Goal: Task Accomplishment & Management: Use online tool/utility

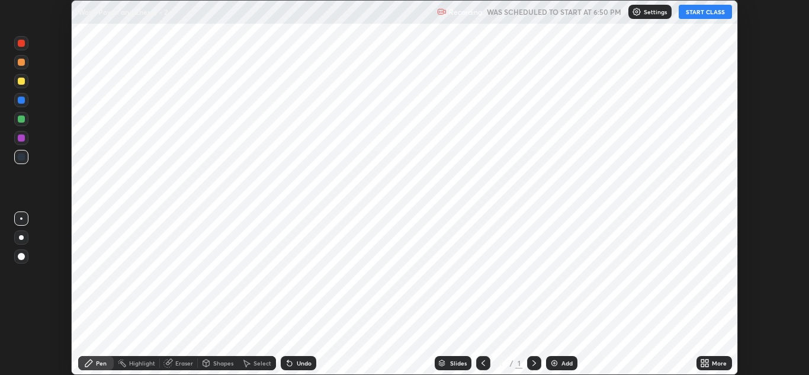
scroll to position [375, 809]
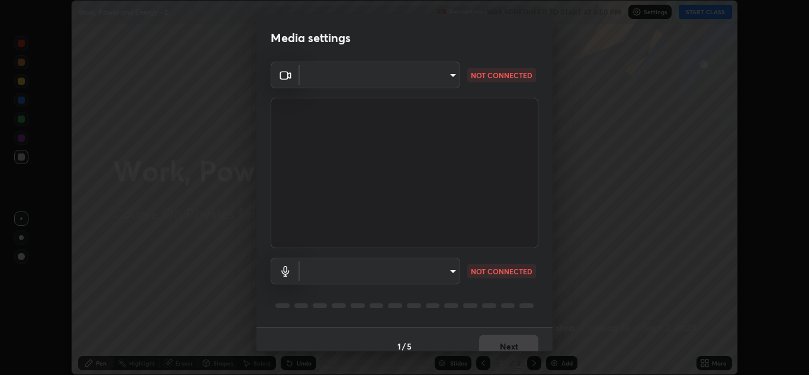
type input "b632b45ffd38abdd59198549972216b0b56846c9a96ca02d214ec0deae62491c"
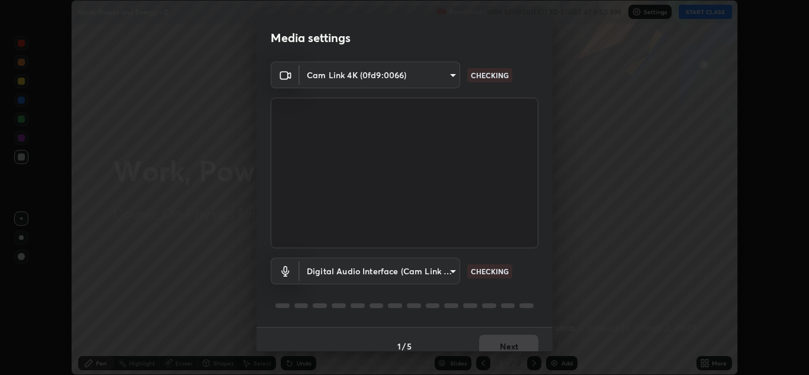
click at [449, 271] on body "Erase all Work, Power and Energy - 2 Recording WAS SCHEDULED TO START AT 6:50 P…" at bounding box center [404, 187] width 809 height 375
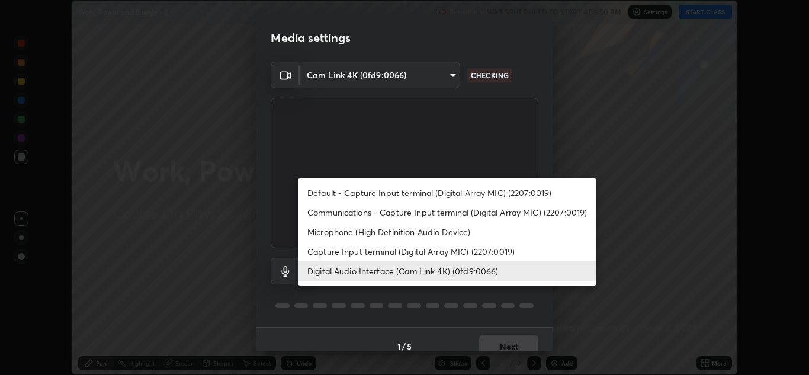
click at [438, 253] on li "Capture Input terminal (Digital Array MIC) (2207:0019)" at bounding box center [447, 252] width 298 height 20
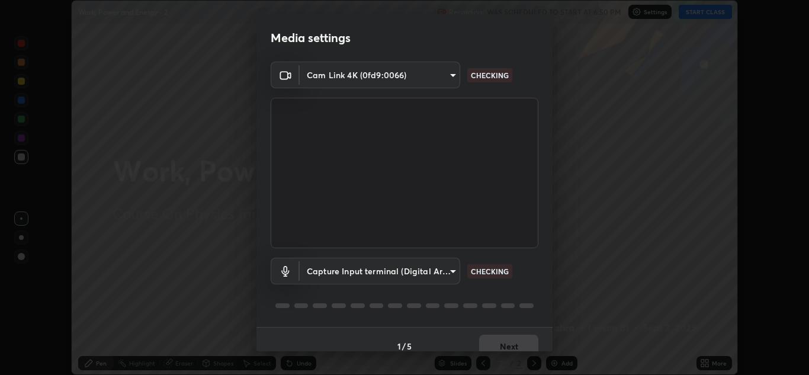
click at [439, 274] on body "Erase all Work, Power and Energy - 2 Recording WAS SCHEDULED TO START AT 6:50 P…" at bounding box center [404, 187] width 809 height 375
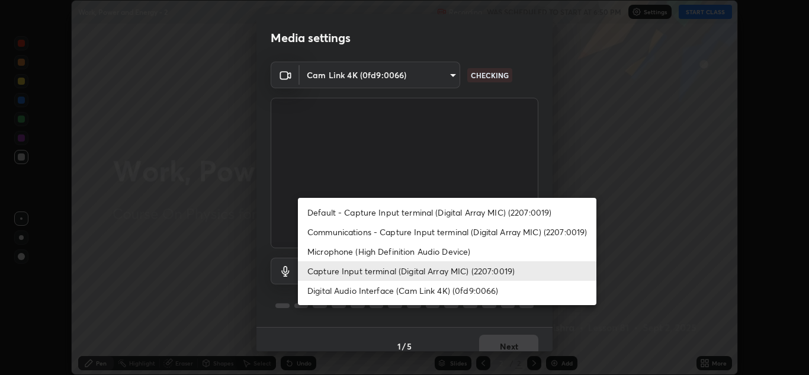
click at [436, 292] on li "Digital Audio Interface (Cam Link 4K) (0fd9:0066)" at bounding box center [447, 291] width 298 height 20
type input "8eef23949d3bcf5a8e29e5a8eec0467d103540f54069910b01a1a3b6507dceb2"
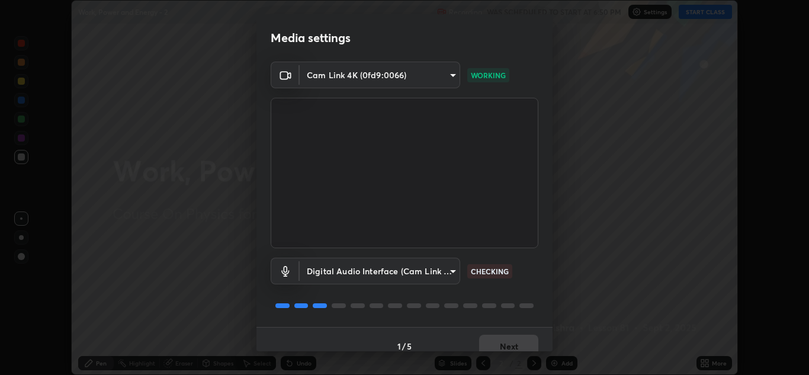
scroll to position [14, 0]
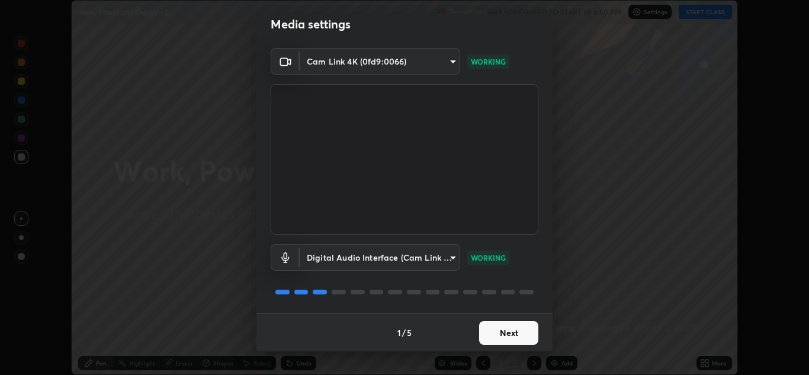
click at [512, 332] on button "Next" at bounding box center [508, 333] width 59 height 24
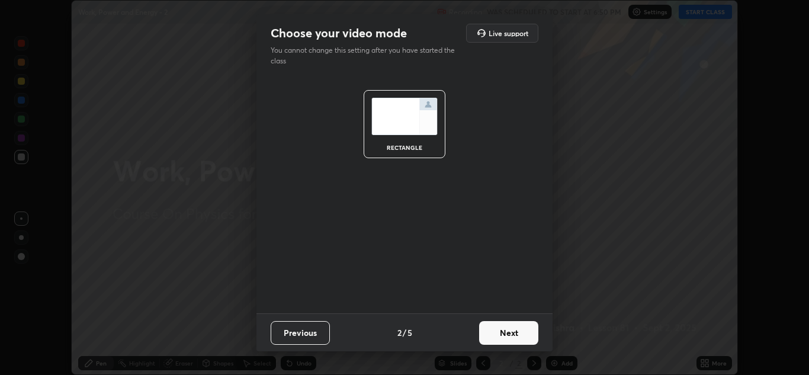
scroll to position [0, 0]
click at [512, 336] on button "Next" at bounding box center [508, 333] width 59 height 24
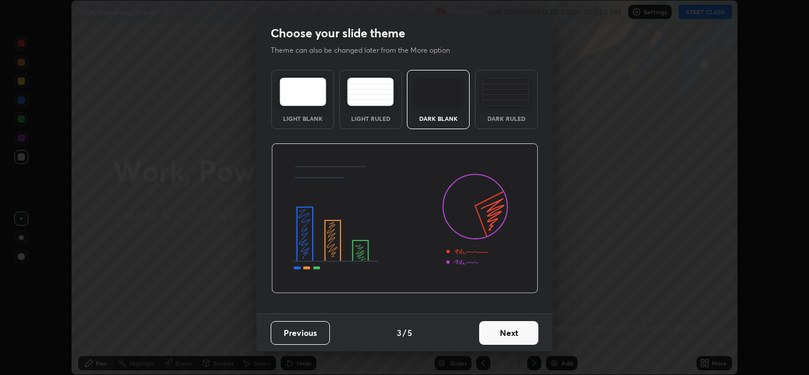
click at [517, 336] on button "Next" at bounding box center [508, 333] width 59 height 24
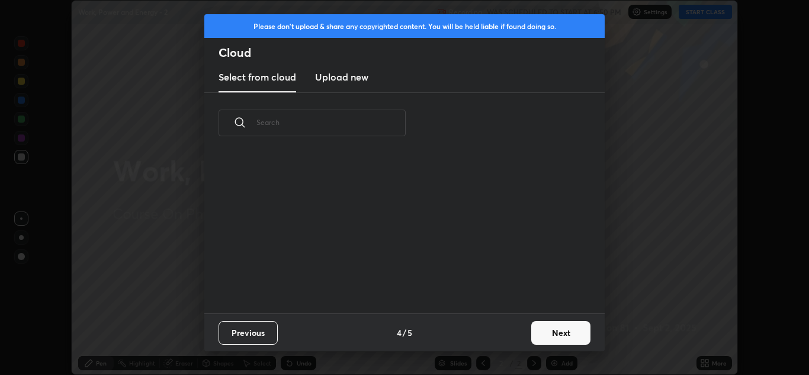
click at [532, 331] on button "Next" at bounding box center [560, 333] width 59 height 24
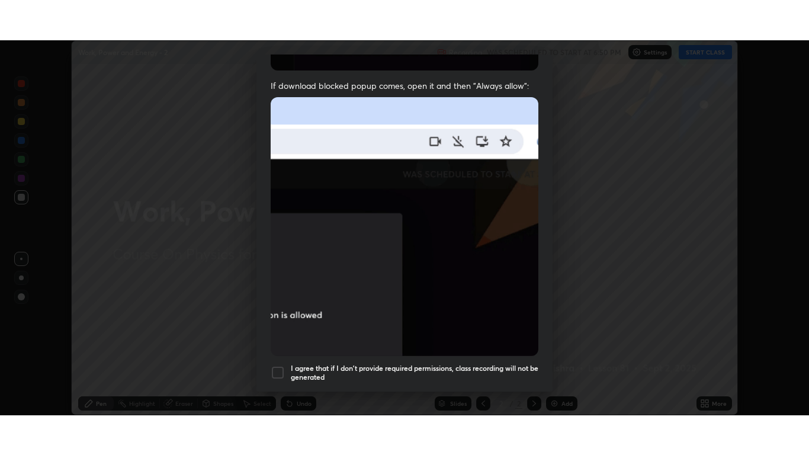
scroll to position [256, 0]
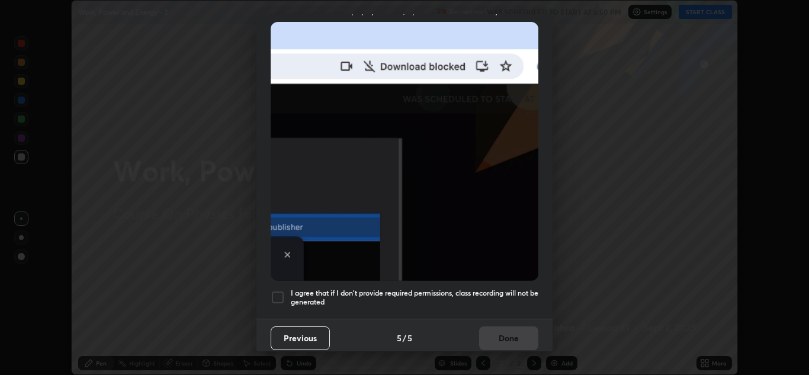
click at [462, 288] on h5 "I agree that if I don't provide required permissions, class recording will not …" at bounding box center [414, 297] width 247 height 18
click at [505, 334] on button "Done" at bounding box center [508, 338] width 59 height 24
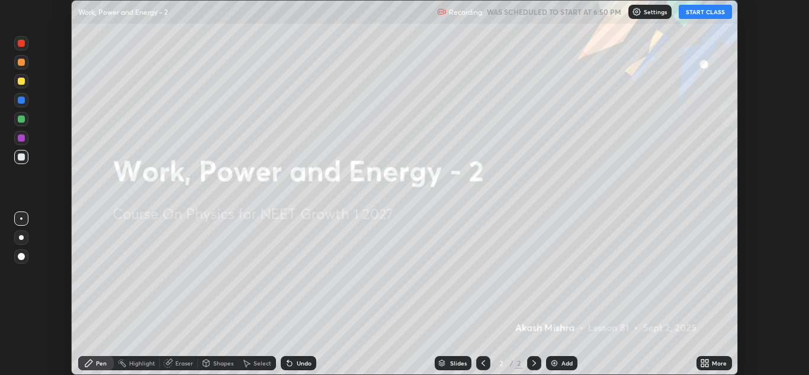
click at [694, 13] on button "START CLASS" at bounding box center [704, 12] width 53 height 14
click at [706, 362] on icon at bounding box center [706, 360] width 3 height 3
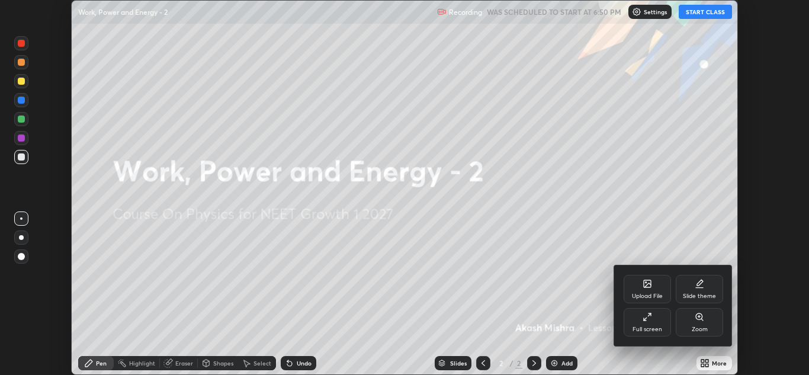
click at [633, 326] on div "Full screen" at bounding box center [647, 329] width 30 height 6
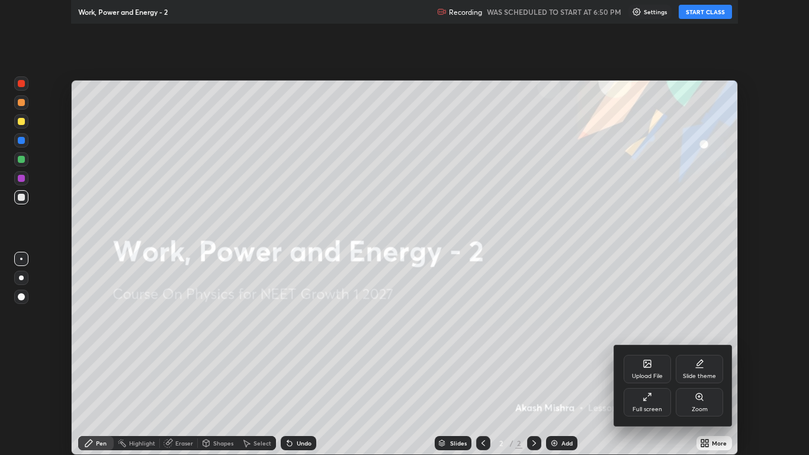
scroll to position [455, 809]
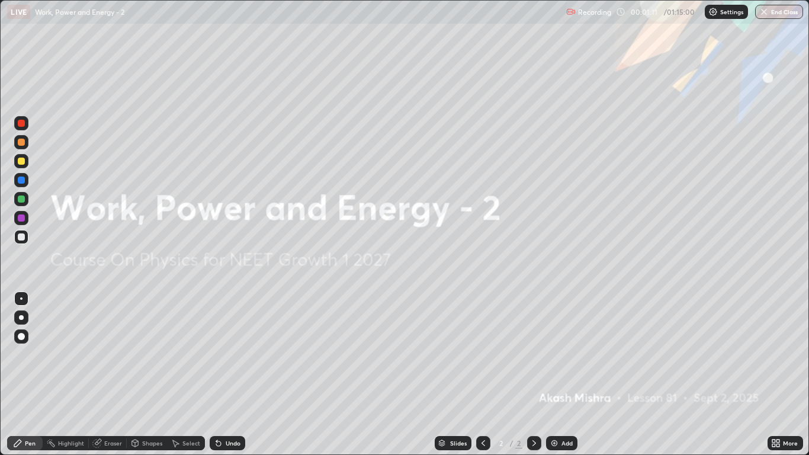
click at [561, 374] on div "Add" at bounding box center [566, 443] width 11 height 6
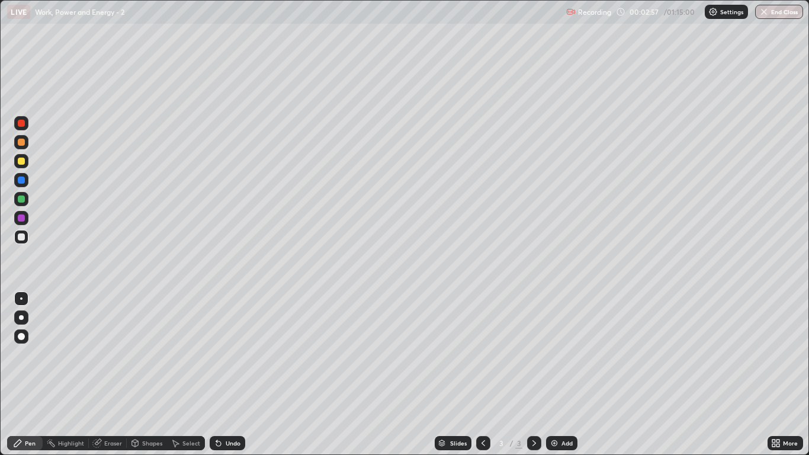
click at [233, 374] on div "Undo" at bounding box center [233, 443] width 15 height 6
click at [22, 237] on div at bounding box center [21, 236] width 7 height 7
click at [22, 162] on div at bounding box center [21, 160] width 7 height 7
click at [231, 374] on div "Undo" at bounding box center [233, 443] width 15 height 6
click at [237, 374] on div "Undo" at bounding box center [228, 443] width 36 height 14
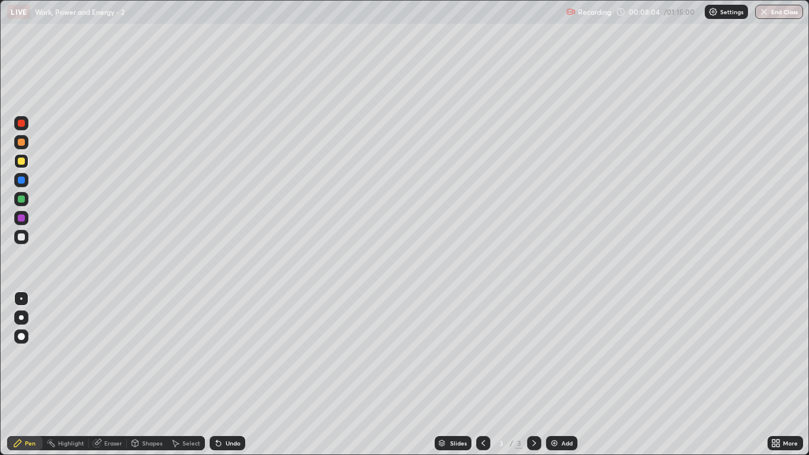
click at [237, 374] on div "Undo" at bounding box center [228, 443] width 36 height 14
click at [236, 374] on div "Undo" at bounding box center [233, 443] width 15 height 6
click at [568, 374] on div "Add" at bounding box center [561, 443] width 31 height 14
click at [25, 236] on div at bounding box center [21, 237] width 14 height 14
click at [231, 374] on div "Undo" at bounding box center [233, 443] width 15 height 6
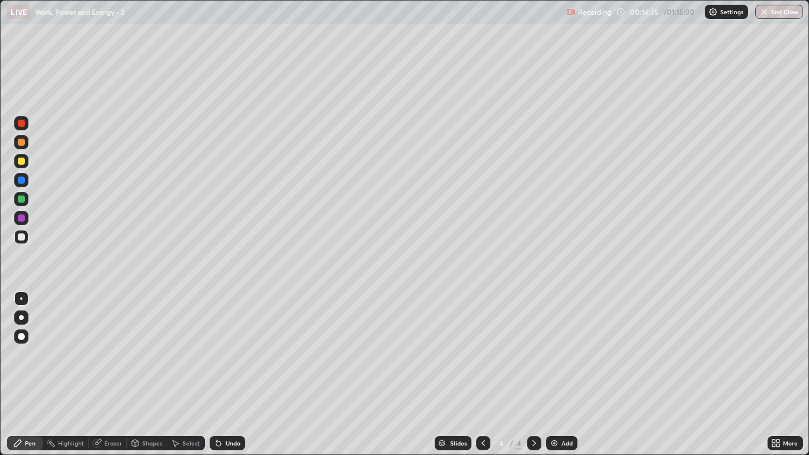
click at [26, 239] on div at bounding box center [21, 237] width 14 height 14
click at [139, 374] on icon at bounding box center [134, 442] width 9 height 9
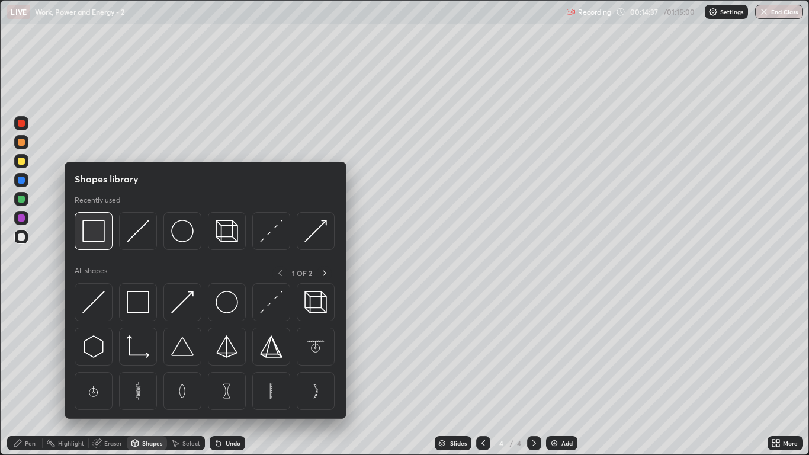
click at [99, 236] on img at bounding box center [93, 231] width 22 height 22
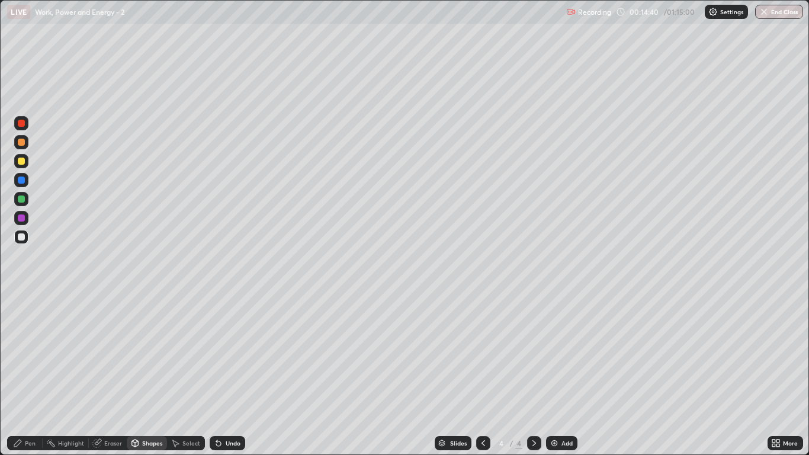
click at [36, 374] on div "Pen" at bounding box center [30, 443] width 11 height 6
click at [227, 374] on div "Undo" at bounding box center [233, 443] width 15 height 6
click at [229, 374] on div "Undo" at bounding box center [228, 443] width 36 height 14
click at [564, 374] on div "Add" at bounding box center [561, 443] width 31 height 14
click at [20, 238] on div at bounding box center [21, 236] width 7 height 7
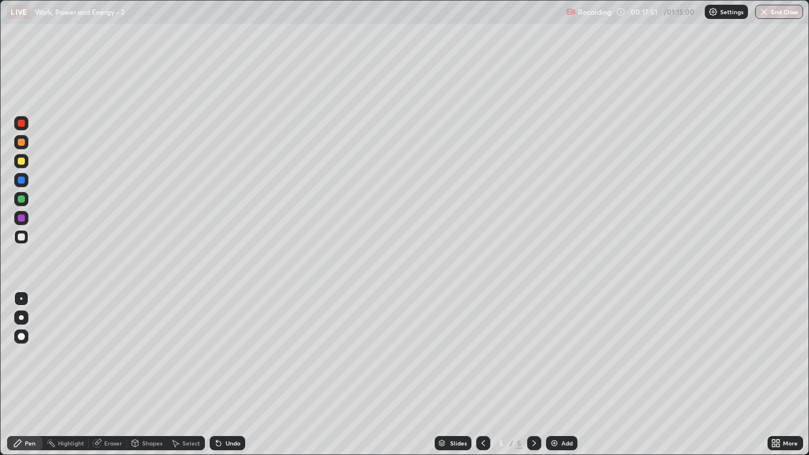
click at [24, 198] on div at bounding box center [21, 198] width 7 height 7
click at [21, 239] on div at bounding box center [21, 236] width 7 height 7
click at [22, 161] on div at bounding box center [21, 160] width 7 height 7
click at [227, 374] on div "Undo" at bounding box center [233, 443] width 15 height 6
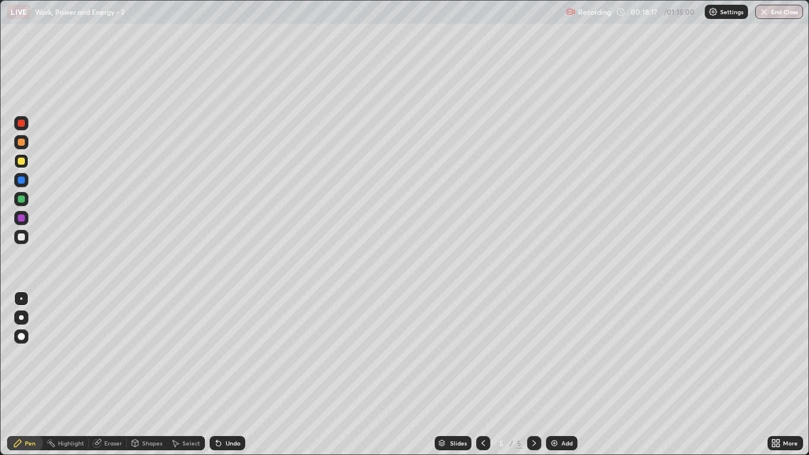
click at [226, 374] on div "Undo" at bounding box center [233, 443] width 15 height 6
click at [223, 374] on div "Undo" at bounding box center [228, 443] width 36 height 14
click at [24, 237] on div at bounding box center [21, 236] width 7 height 7
click at [228, 374] on div "Undo" at bounding box center [233, 443] width 15 height 6
click at [227, 374] on div "Undo" at bounding box center [233, 443] width 15 height 6
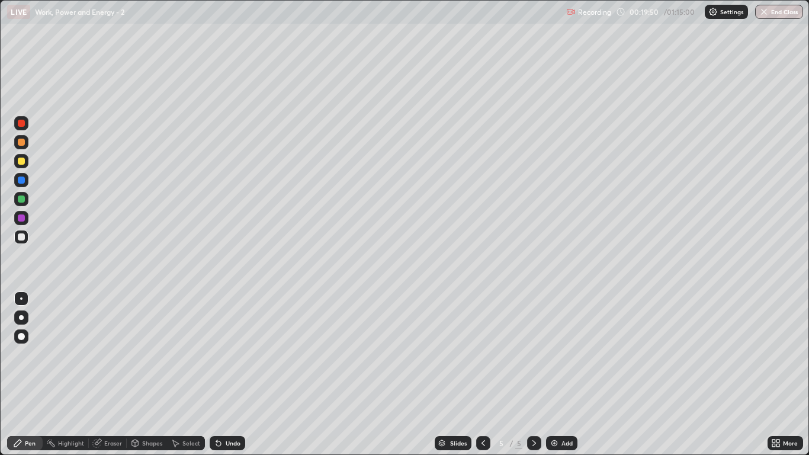
click at [223, 374] on div "Undo" at bounding box center [228, 443] width 36 height 14
click at [225, 374] on div "Undo" at bounding box center [228, 443] width 36 height 14
click at [25, 198] on div at bounding box center [21, 199] width 14 height 14
click at [552, 374] on img at bounding box center [553, 442] width 9 height 9
click at [24, 239] on div at bounding box center [21, 236] width 7 height 7
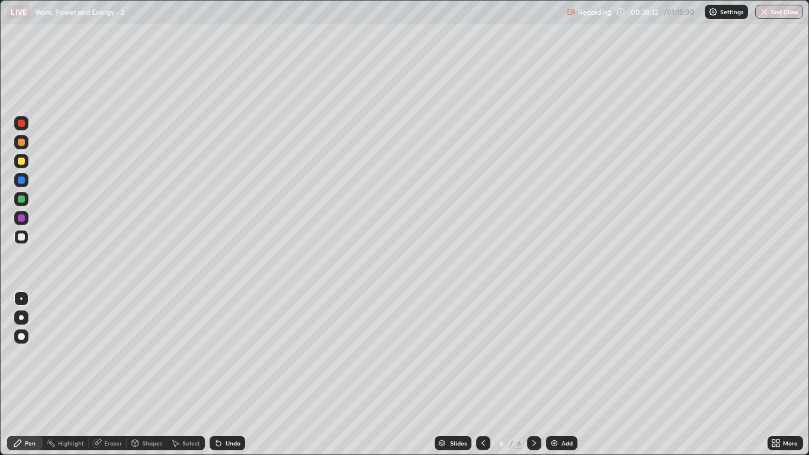
click at [139, 374] on icon at bounding box center [134, 442] width 9 height 9
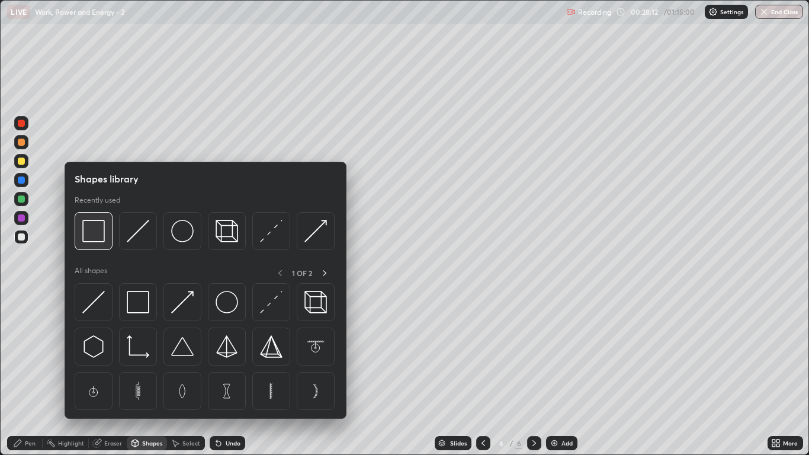
click at [100, 229] on img at bounding box center [93, 231] width 22 height 22
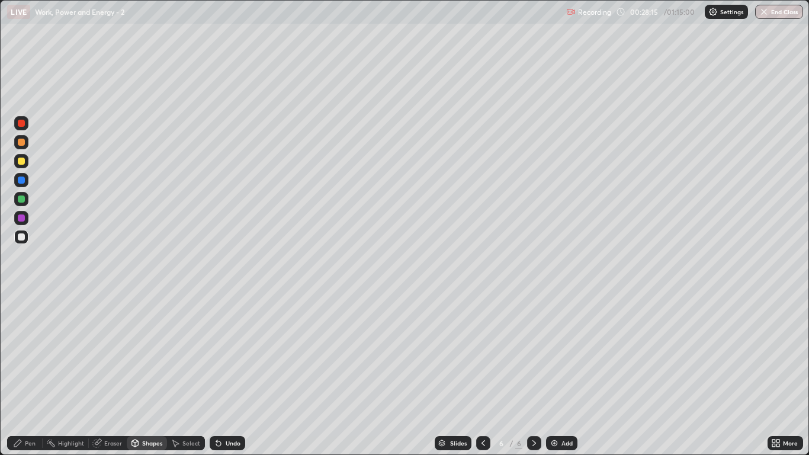
click at [150, 374] on div "Shapes" at bounding box center [152, 443] width 20 height 6
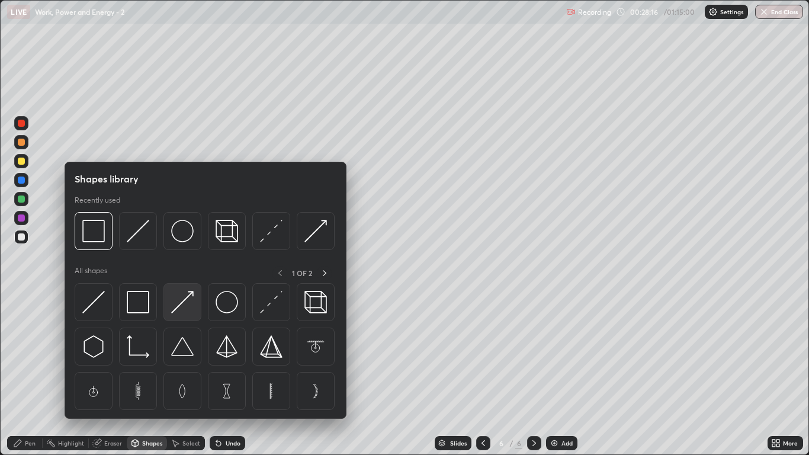
click at [183, 296] on img at bounding box center [182, 302] width 22 height 22
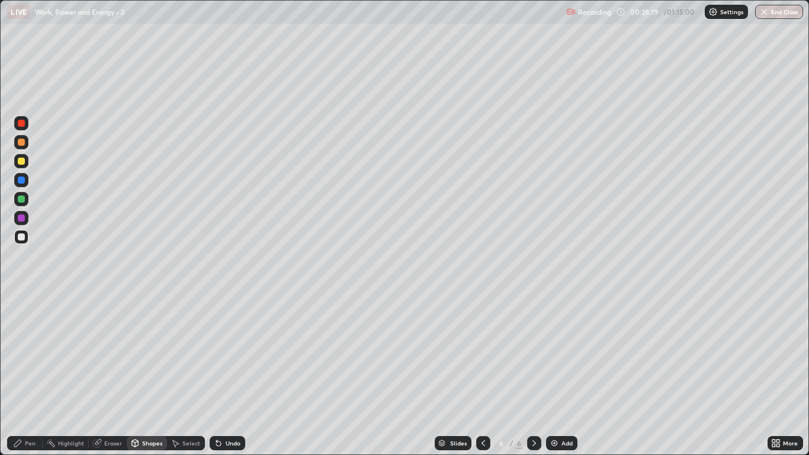
click at [33, 374] on div "Pen" at bounding box center [30, 443] width 11 height 6
click at [25, 237] on div at bounding box center [21, 237] width 14 height 14
click at [107, 374] on div "Eraser" at bounding box center [113, 443] width 18 height 6
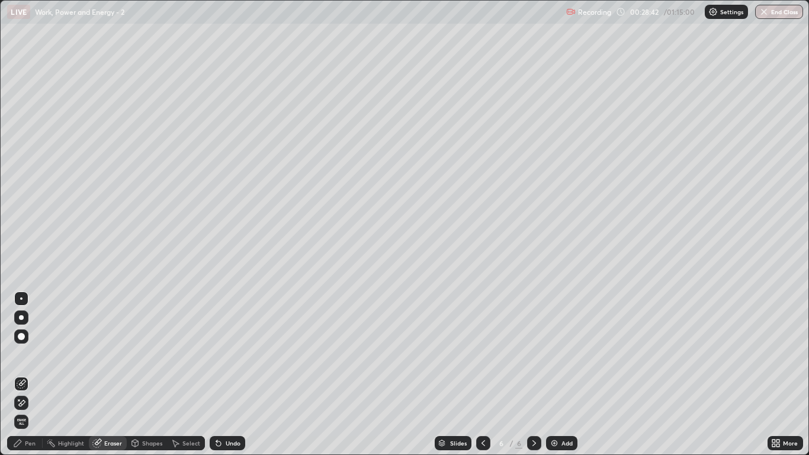
click at [23, 374] on div "Pen" at bounding box center [25, 443] width 36 height 14
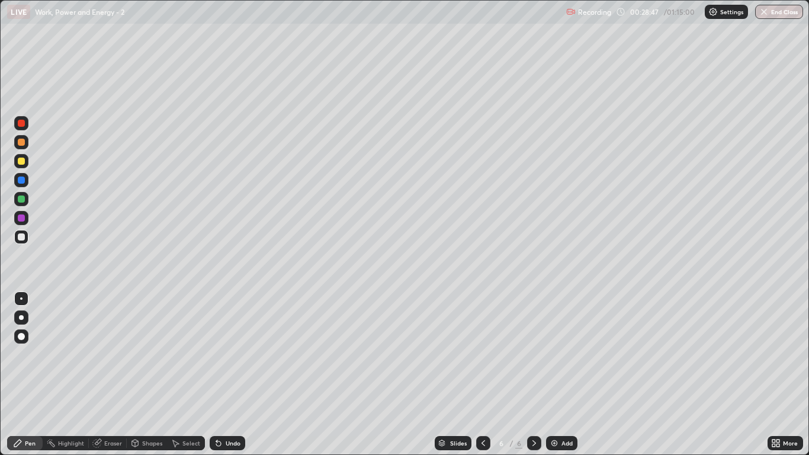
click at [234, 374] on div "Undo" at bounding box center [233, 443] width 15 height 6
click at [27, 317] on div at bounding box center [21, 317] width 14 height 14
click at [227, 374] on div "Undo" at bounding box center [233, 443] width 15 height 6
click at [555, 374] on img at bounding box center [553, 442] width 9 height 9
click at [22, 163] on div at bounding box center [21, 160] width 7 height 7
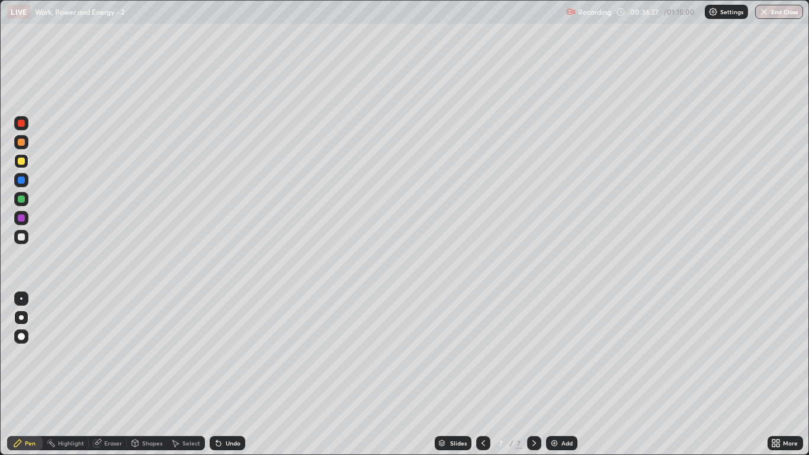
click at [226, 374] on div "Undo" at bounding box center [233, 443] width 15 height 6
click at [24, 200] on div at bounding box center [21, 198] width 7 height 7
click at [20, 145] on div at bounding box center [21, 142] width 7 height 7
click at [227, 374] on div "Undo" at bounding box center [233, 443] width 15 height 6
click at [22, 159] on div at bounding box center [21, 160] width 7 height 7
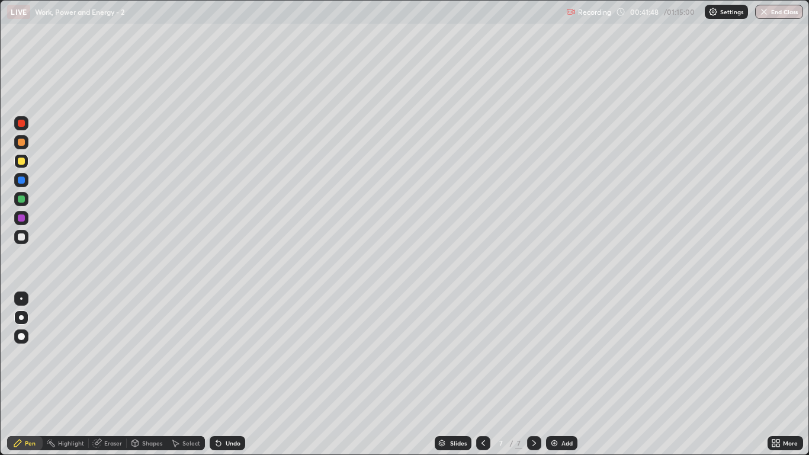
click at [228, 374] on div "Undo" at bounding box center [228, 443] width 36 height 14
click at [229, 374] on div "Undo" at bounding box center [228, 443] width 36 height 14
click at [227, 374] on div "Undo" at bounding box center [228, 443] width 36 height 14
click at [228, 374] on div "Undo" at bounding box center [228, 443] width 36 height 14
click at [22, 198] on div at bounding box center [21, 198] width 7 height 7
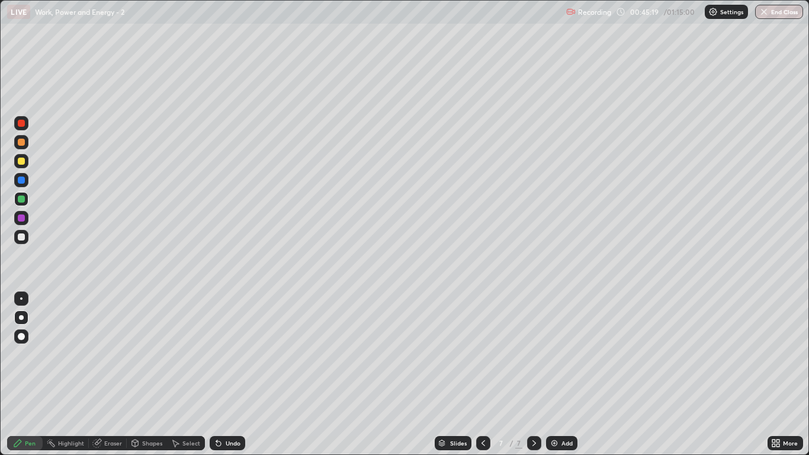
click at [223, 374] on div "Undo" at bounding box center [228, 443] width 36 height 14
click at [226, 374] on div "Undo" at bounding box center [233, 443] width 15 height 6
click at [558, 374] on img at bounding box center [553, 442] width 9 height 9
click at [25, 237] on div at bounding box center [21, 237] width 14 height 14
click at [23, 162] on div at bounding box center [21, 160] width 7 height 7
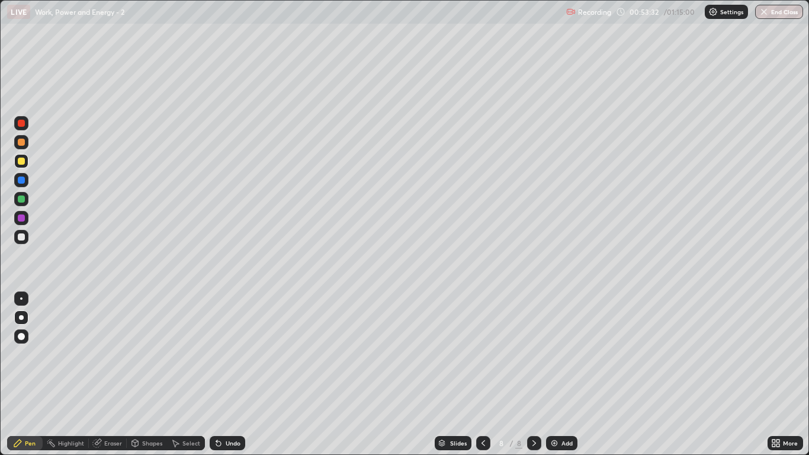
click at [226, 374] on div "Undo" at bounding box center [233, 443] width 15 height 6
click at [223, 374] on div "Undo" at bounding box center [228, 443] width 36 height 14
click at [28, 240] on div at bounding box center [21, 237] width 14 height 14
click at [562, 374] on div "Add" at bounding box center [561, 443] width 31 height 14
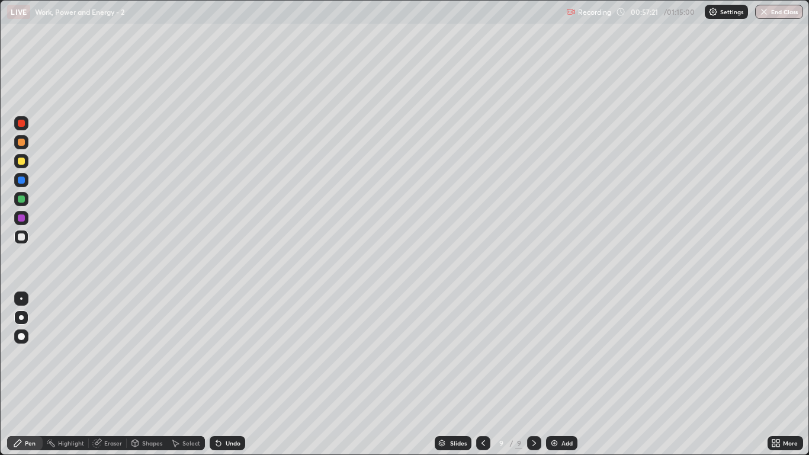
click at [23, 236] on div at bounding box center [21, 236] width 7 height 7
click at [22, 162] on div at bounding box center [21, 160] width 7 height 7
click at [20, 242] on div at bounding box center [21, 237] width 14 height 14
click at [27, 163] on div at bounding box center [21, 161] width 14 height 14
click at [26, 199] on div at bounding box center [21, 199] width 14 height 14
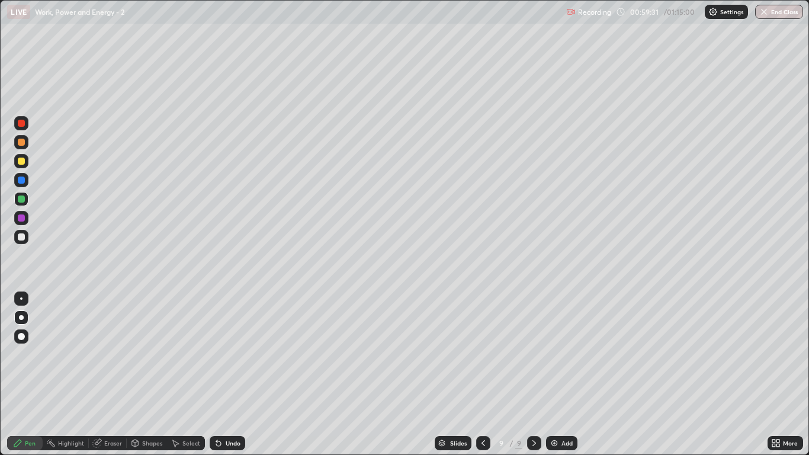
click at [226, 374] on div "Undo" at bounding box center [233, 443] width 15 height 6
click at [21, 237] on div at bounding box center [21, 236] width 7 height 7
click at [27, 163] on div at bounding box center [21, 161] width 14 height 14
click at [482, 374] on icon at bounding box center [483, 443] width 4 height 6
click at [535, 374] on icon at bounding box center [533, 442] width 9 height 9
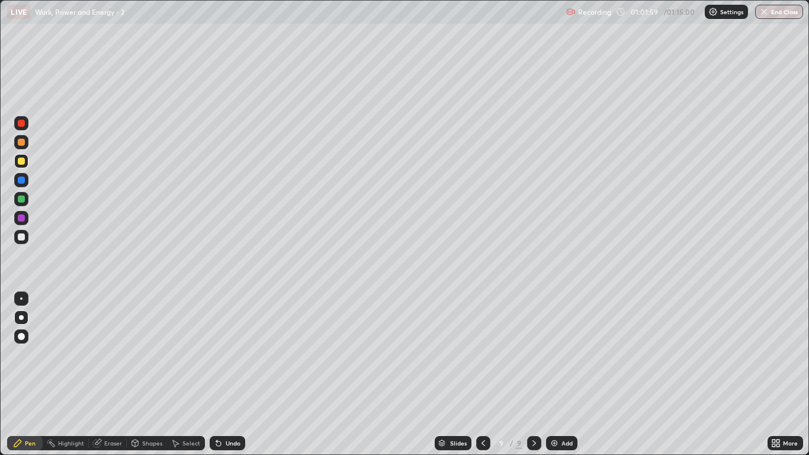
click at [23, 239] on div at bounding box center [21, 236] width 7 height 7
click at [23, 163] on div at bounding box center [21, 160] width 7 height 7
click at [22, 142] on div at bounding box center [21, 142] width 7 height 7
click at [23, 123] on div at bounding box center [21, 123] width 7 height 7
click at [24, 235] on div at bounding box center [21, 236] width 7 height 7
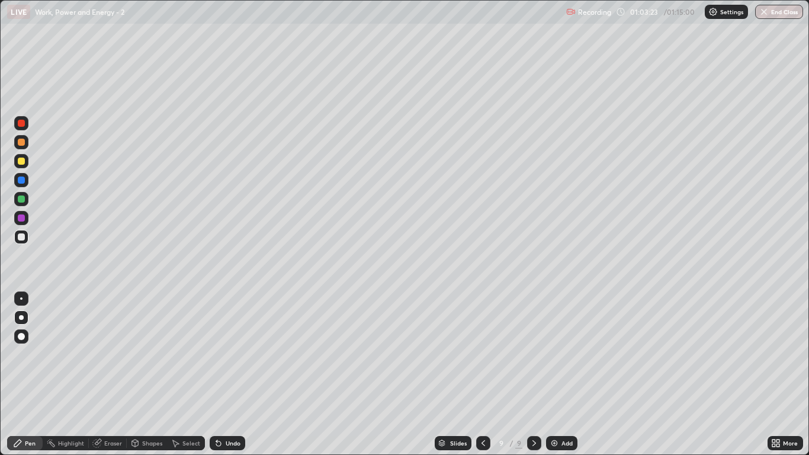
click at [233, 374] on div "Undo" at bounding box center [233, 443] width 15 height 6
click at [229, 374] on div "Undo" at bounding box center [228, 443] width 36 height 14
click at [229, 374] on div "Undo" at bounding box center [233, 443] width 15 height 6
click at [227, 374] on div "Undo" at bounding box center [233, 443] width 15 height 6
click at [231, 374] on div "Undo" at bounding box center [233, 443] width 15 height 6
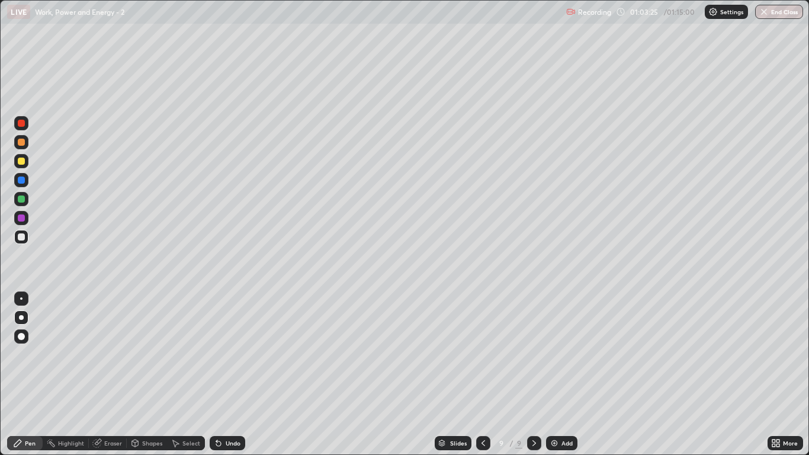
click at [232, 374] on div "Undo" at bounding box center [233, 443] width 15 height 6
click at [236, 374] on div "Undo" at bounding box center [233, 443] width 15 height 6
click at [237, 374] on div "Undo" at bounding box center [233, 443] width 15 height 6
click at [18, 143] on div at bounding box center [21, 142] width 7 height 7
click at [21, 201] on div at bounding box center [21, 198] width 7 height 7
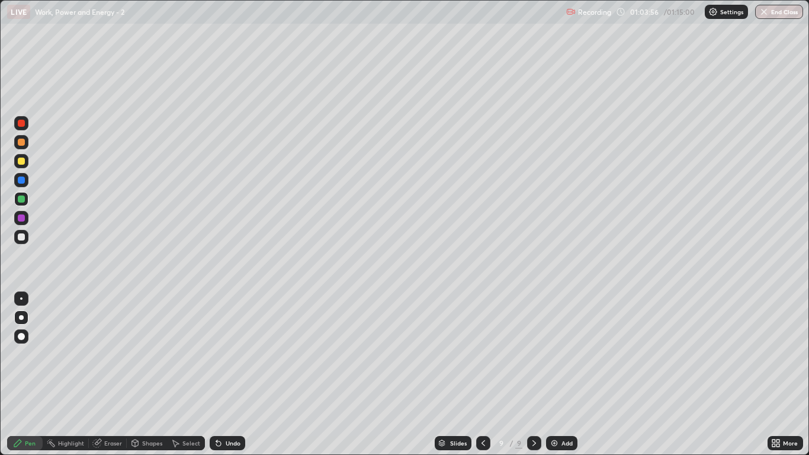
click at [20, 240] on div at bounding box center [21, 237] width 14 height 14
click at [27, 233] on div at bounding box center [21, 237] width 14 height 14
click at [776, 15] on button "End Class" at bounding box center [779, 12] width 48 height 14
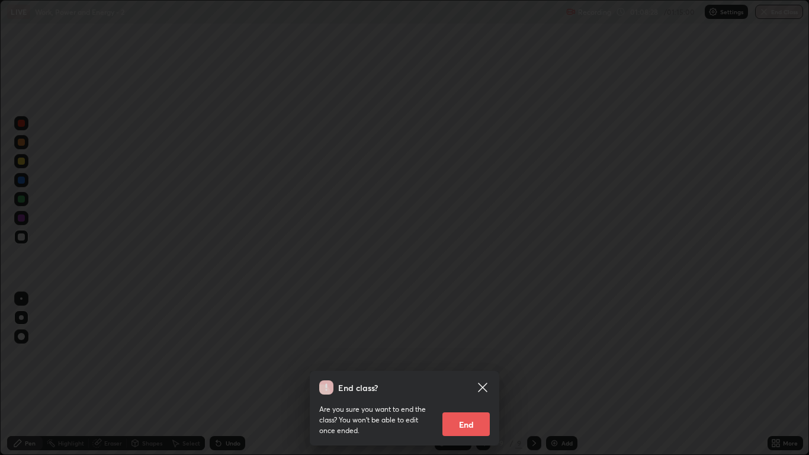
click at [459, 374] on button "End" at bounding box center [465, 424] width 47 height 24
